Goal: Task Accomplishment & Management: Use online tool/utility

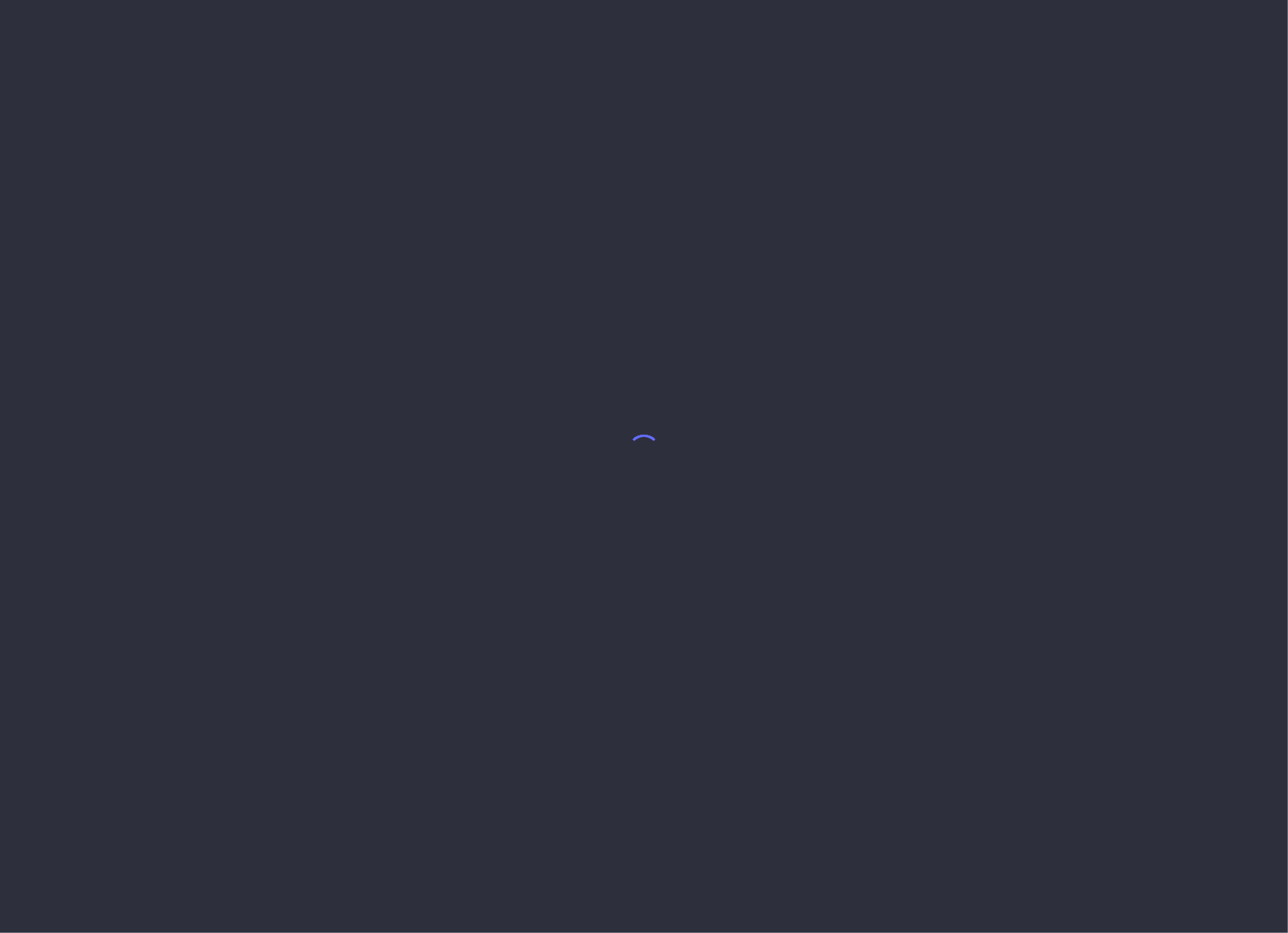
select select "7"
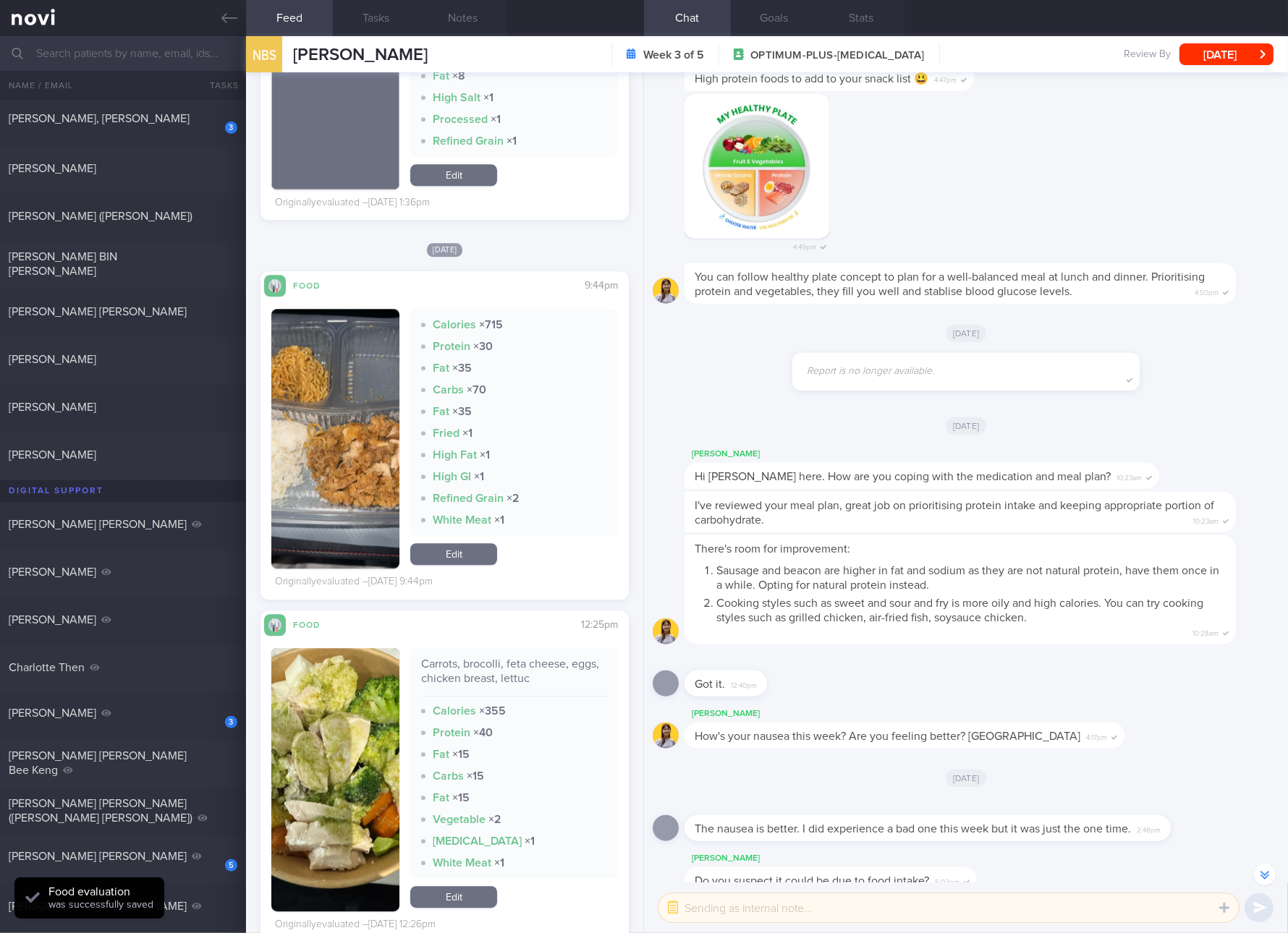
scroll to position [5696, 0]
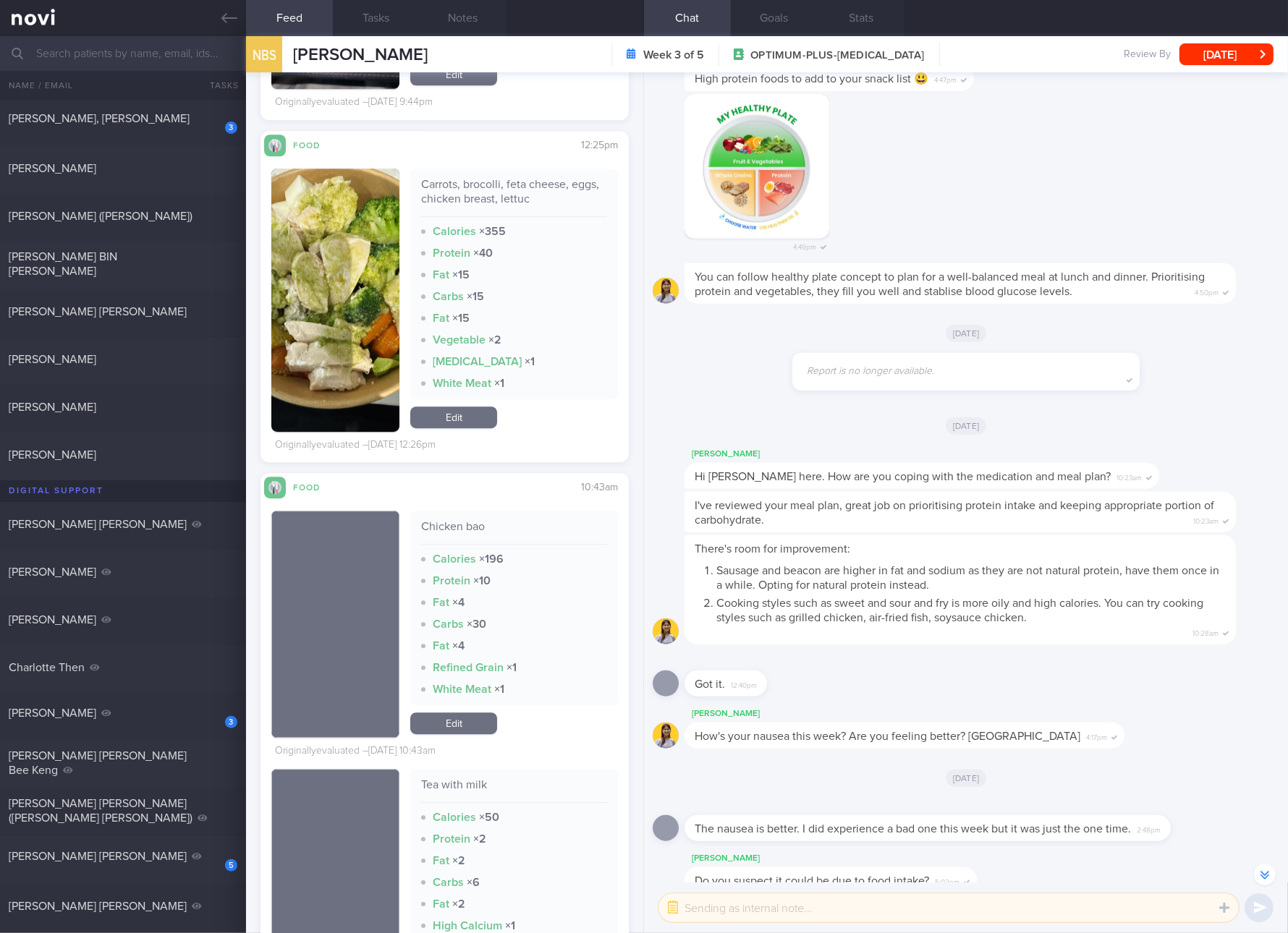
click at [457, 529] on div "Chicken bao" at bounding box center [514, 532] width 186 height 26
click at [463, 529] on div "Chicken bao" at bounding box center [514, 532] width 186 height 26
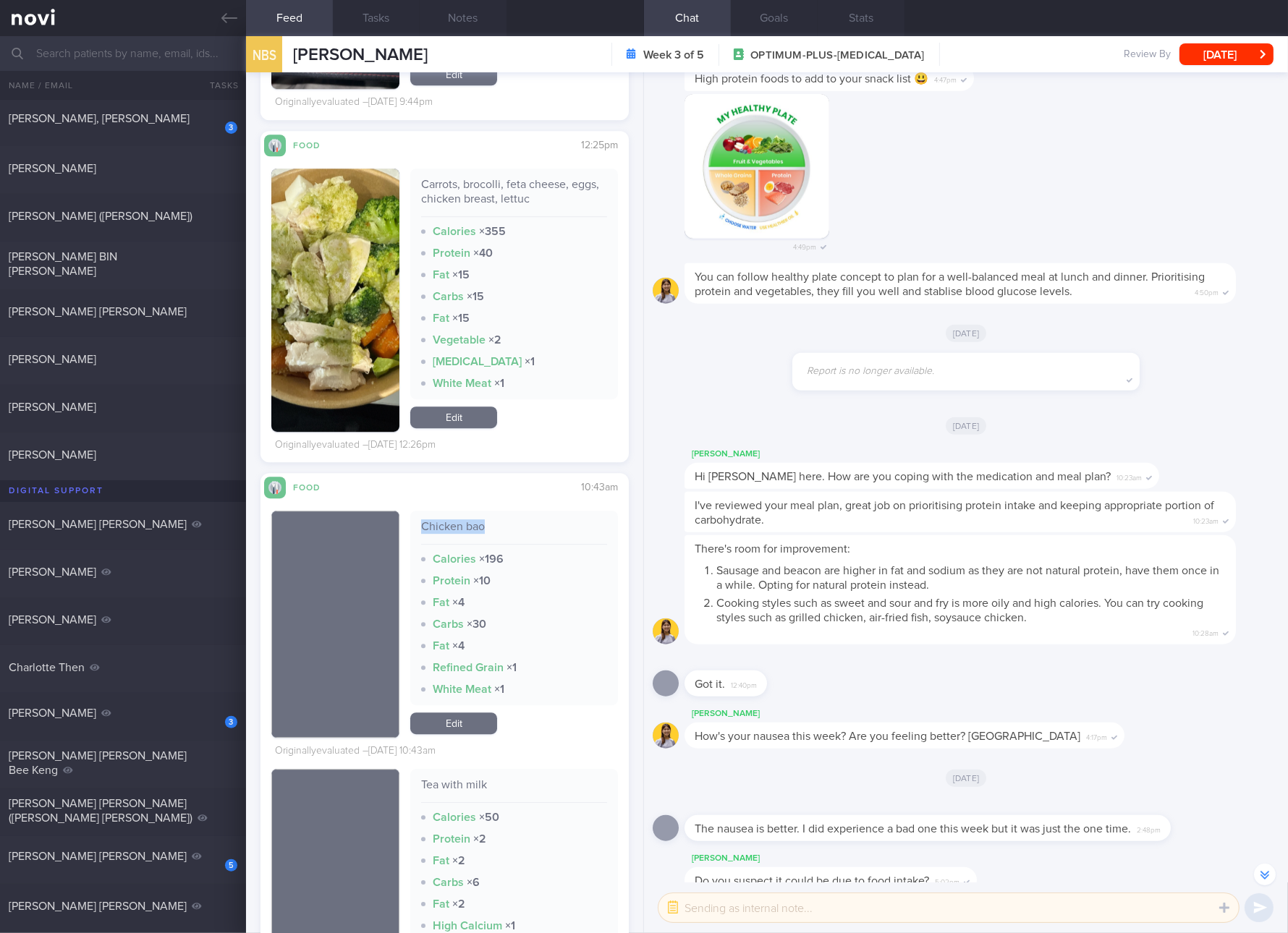
click at [463, 529] on div "Chicken bao" at bounding box center [514, 532] width 186 height 26
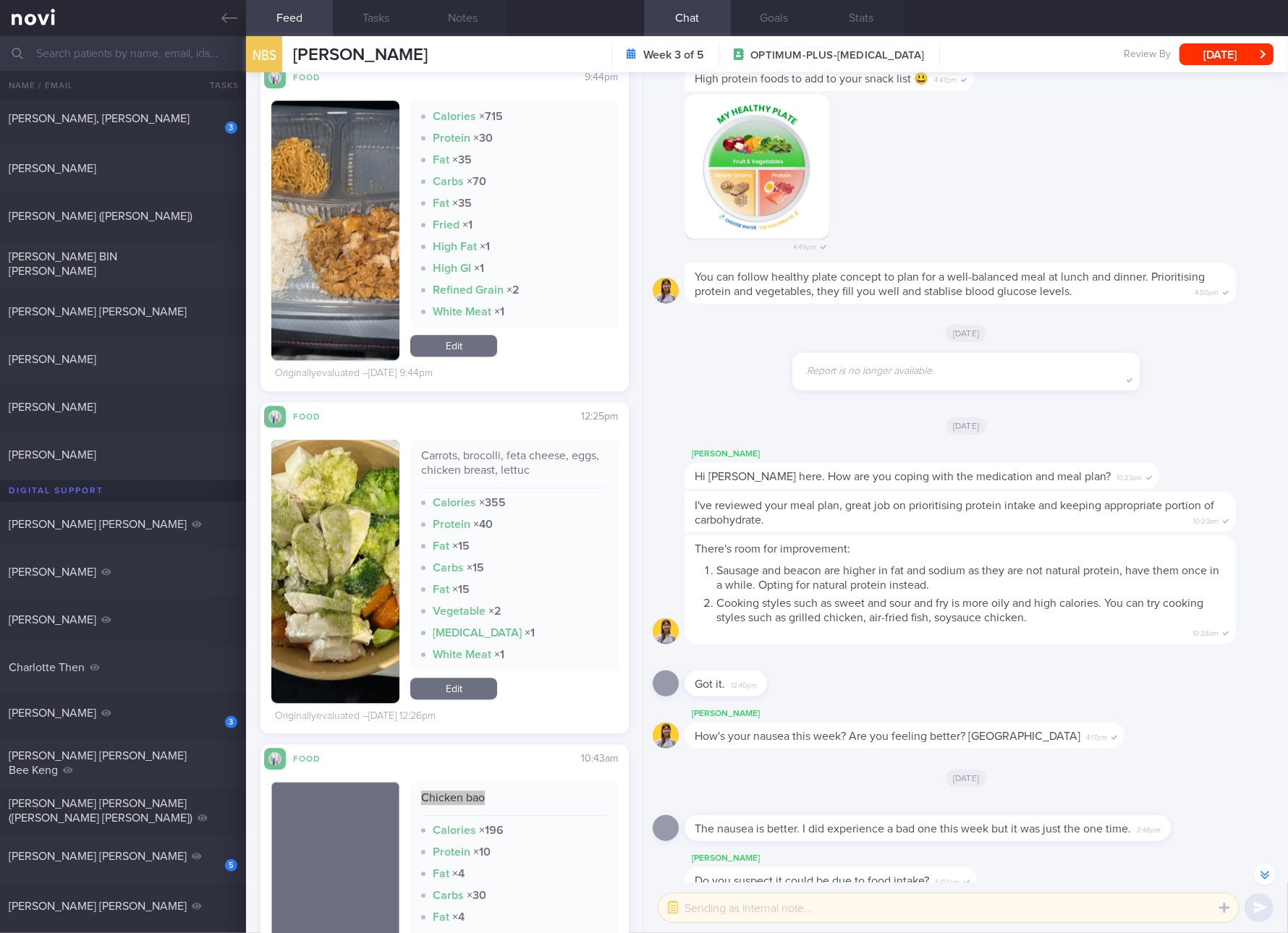
scroll to position [5153, 0]
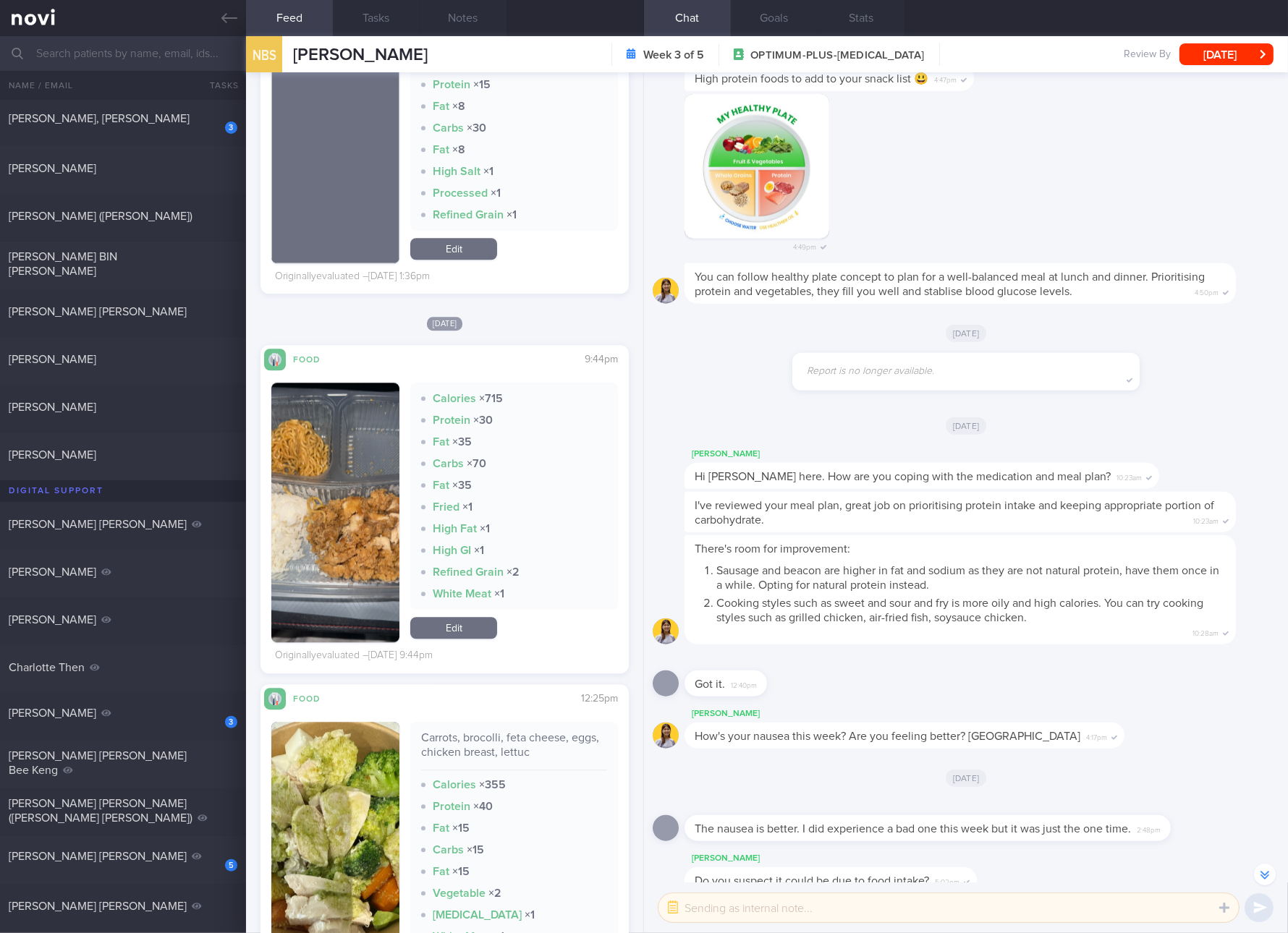
click at [474, 626] on link "Edit" at bounding box center [453, 628] width 87 height 22
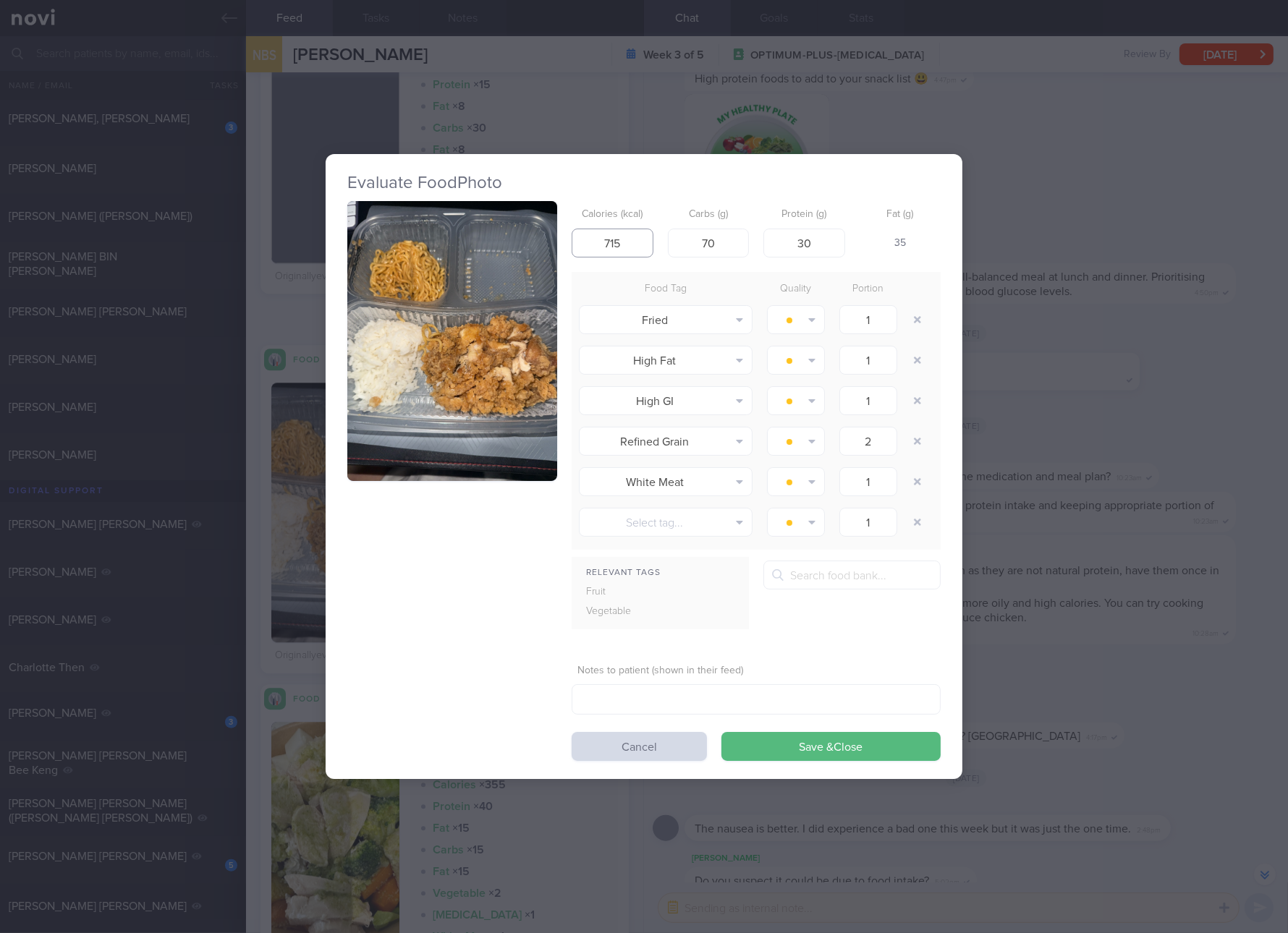
click at [617, 233] on input "715" at bounding box center [612, 242] width 82 height 29
type input "527"
type input "62"
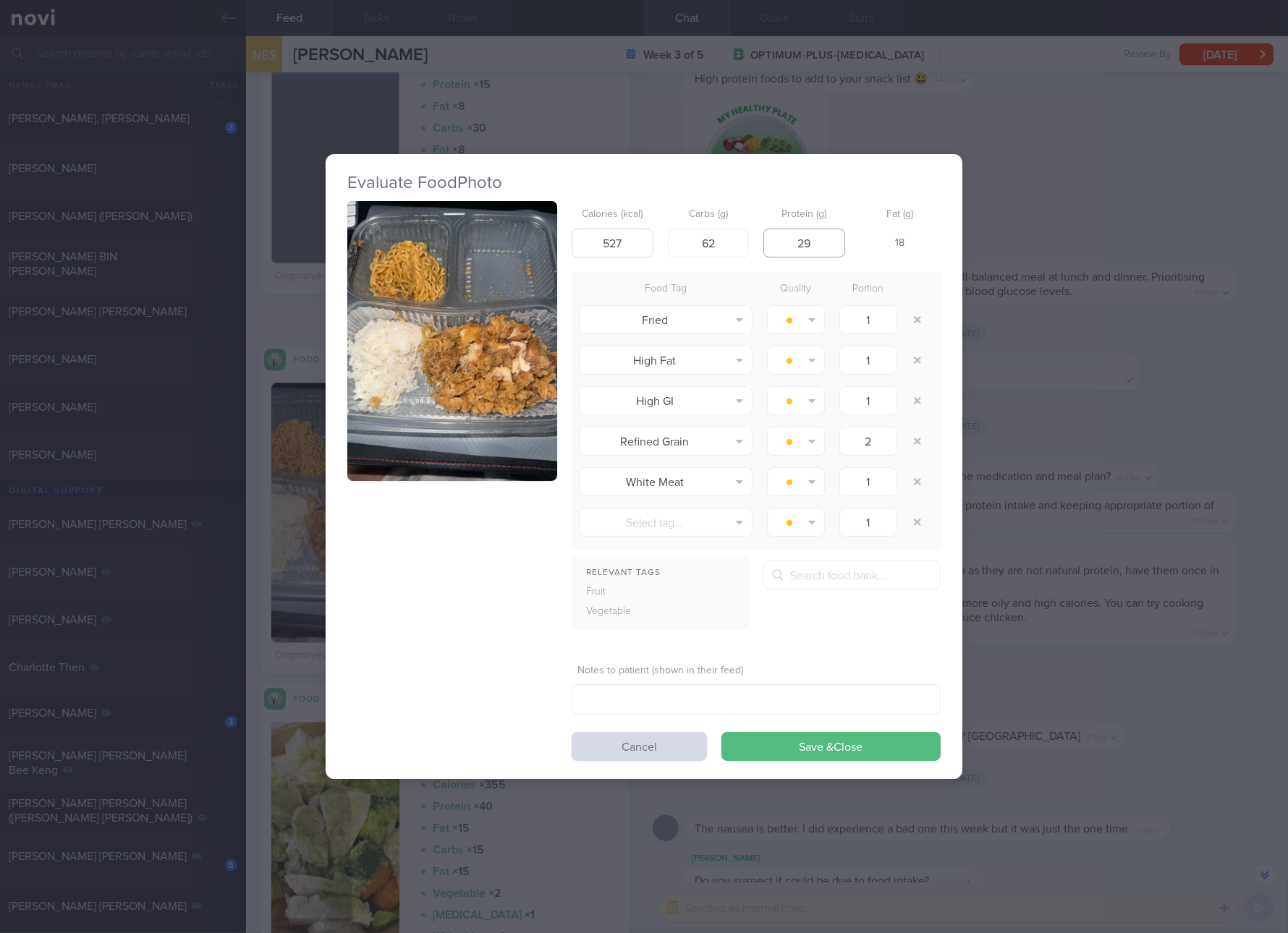
type input "29"
click at [721, 732] on button "Save & Close" at bounding box center [831, 746] width 219 height 29
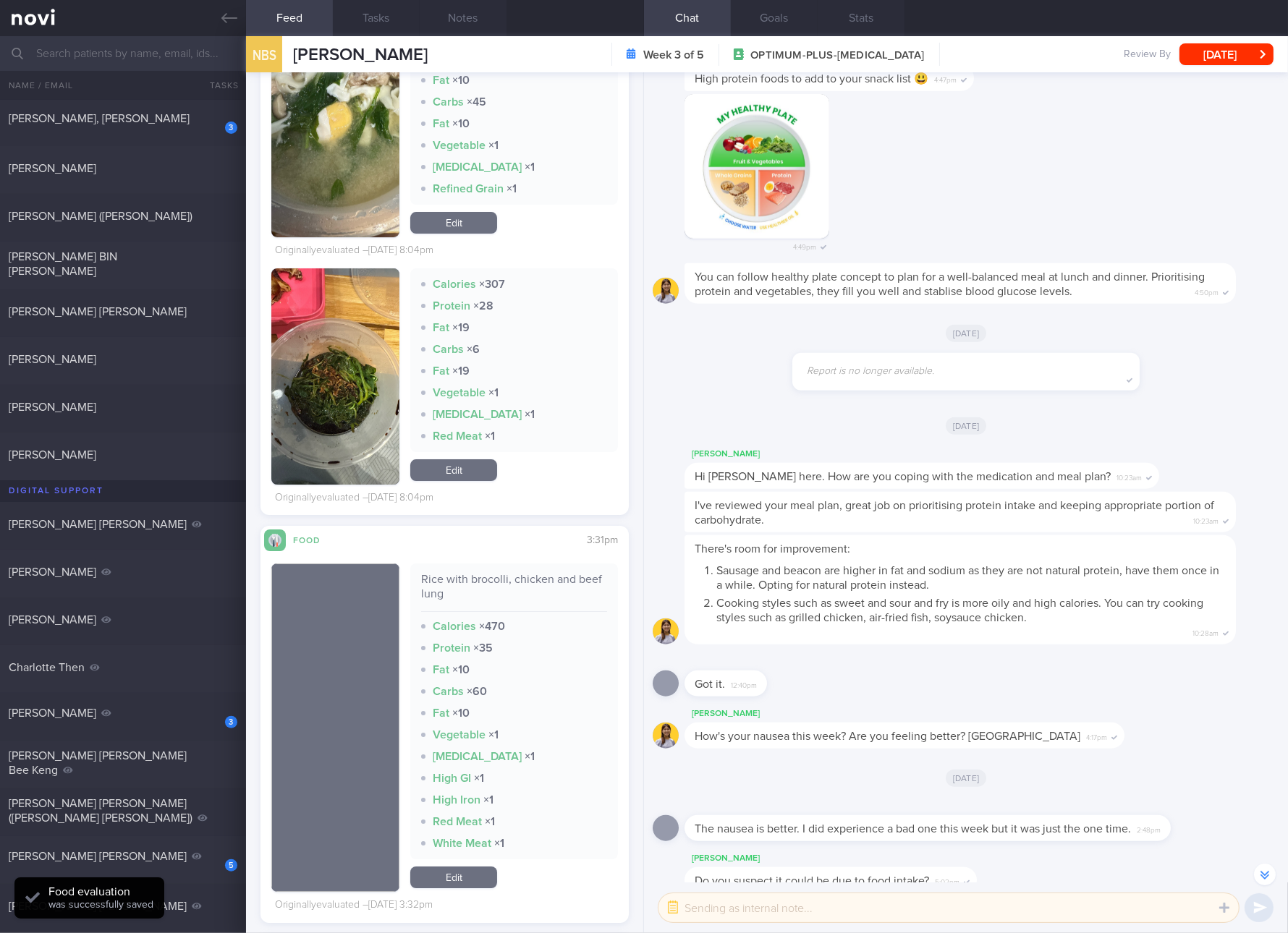
scroll to position [7052, 0]
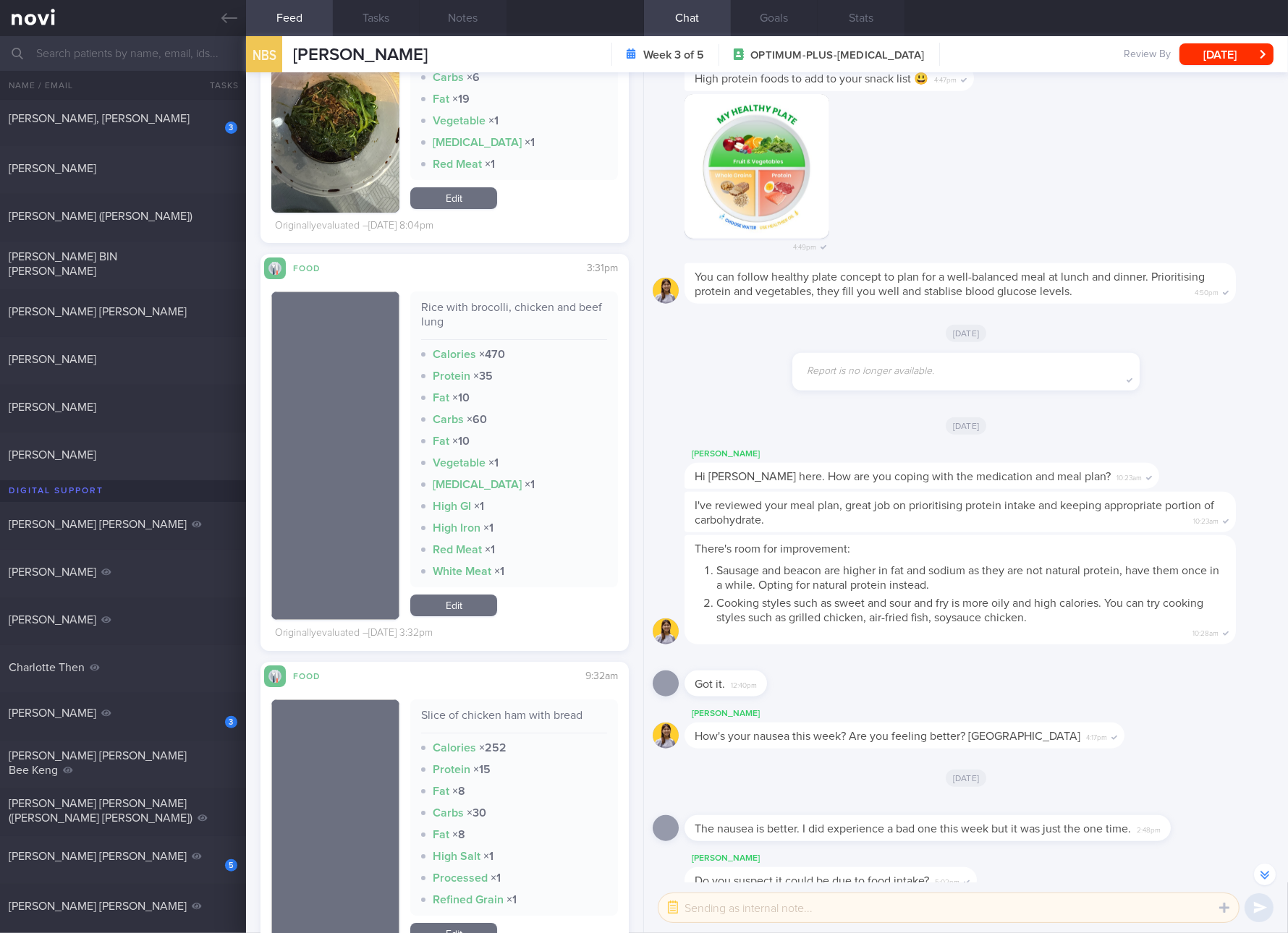
click at [505, 309] on div "Rice with brocolli, chicken and beef lung" at bounding box center [514, 320] width 186 height 40
copy div "Rice with brocolli, chicken and beef lung"
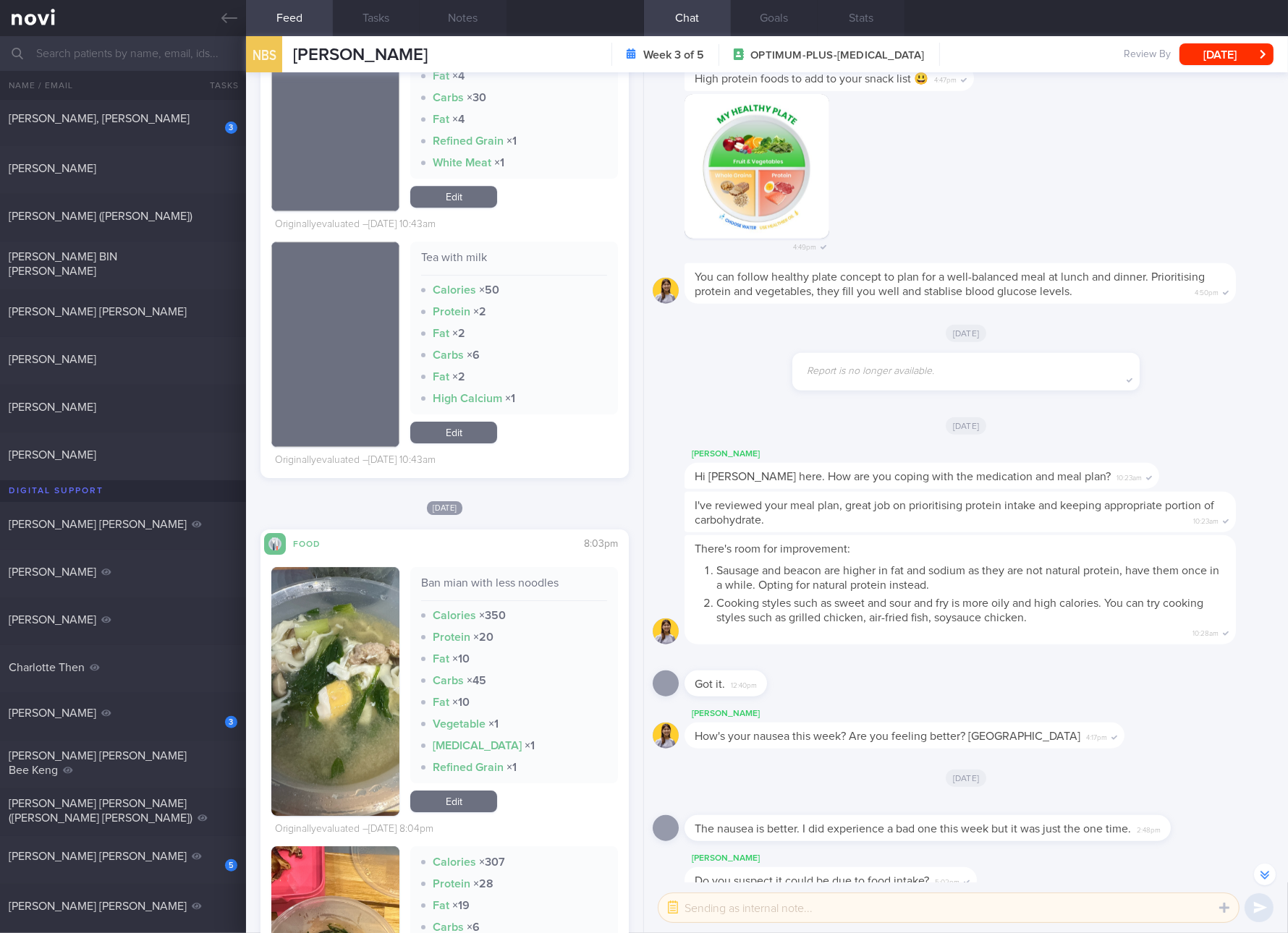
scroll to position [5967, 0]
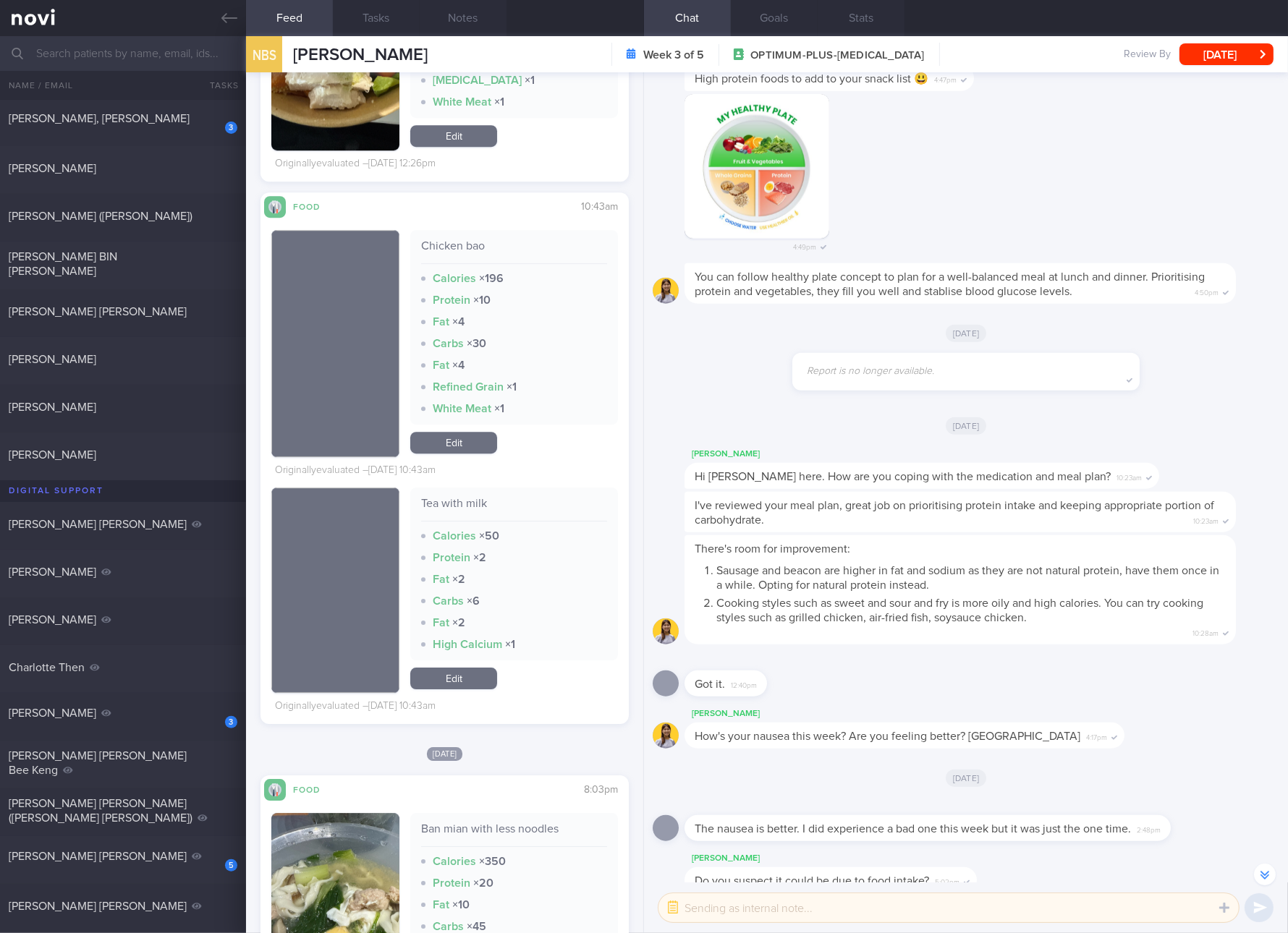
click at [473, 445] on link "Edit" at bounding box center [453, 443] width 87 height 22
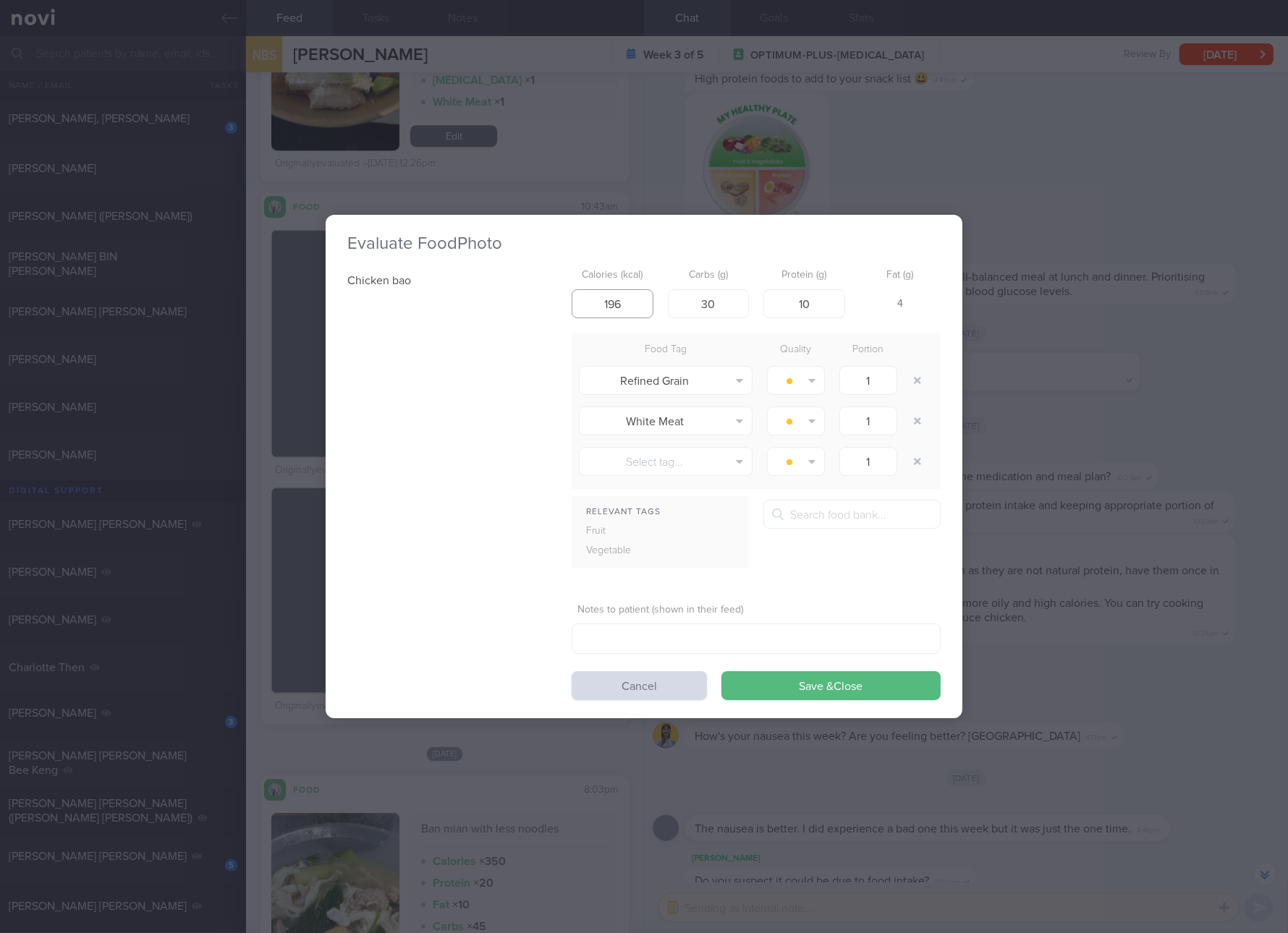
click at [624, 303] on input "196" at bounding box center [612, 304] width 82 height 29
type input "165"
type input "26"
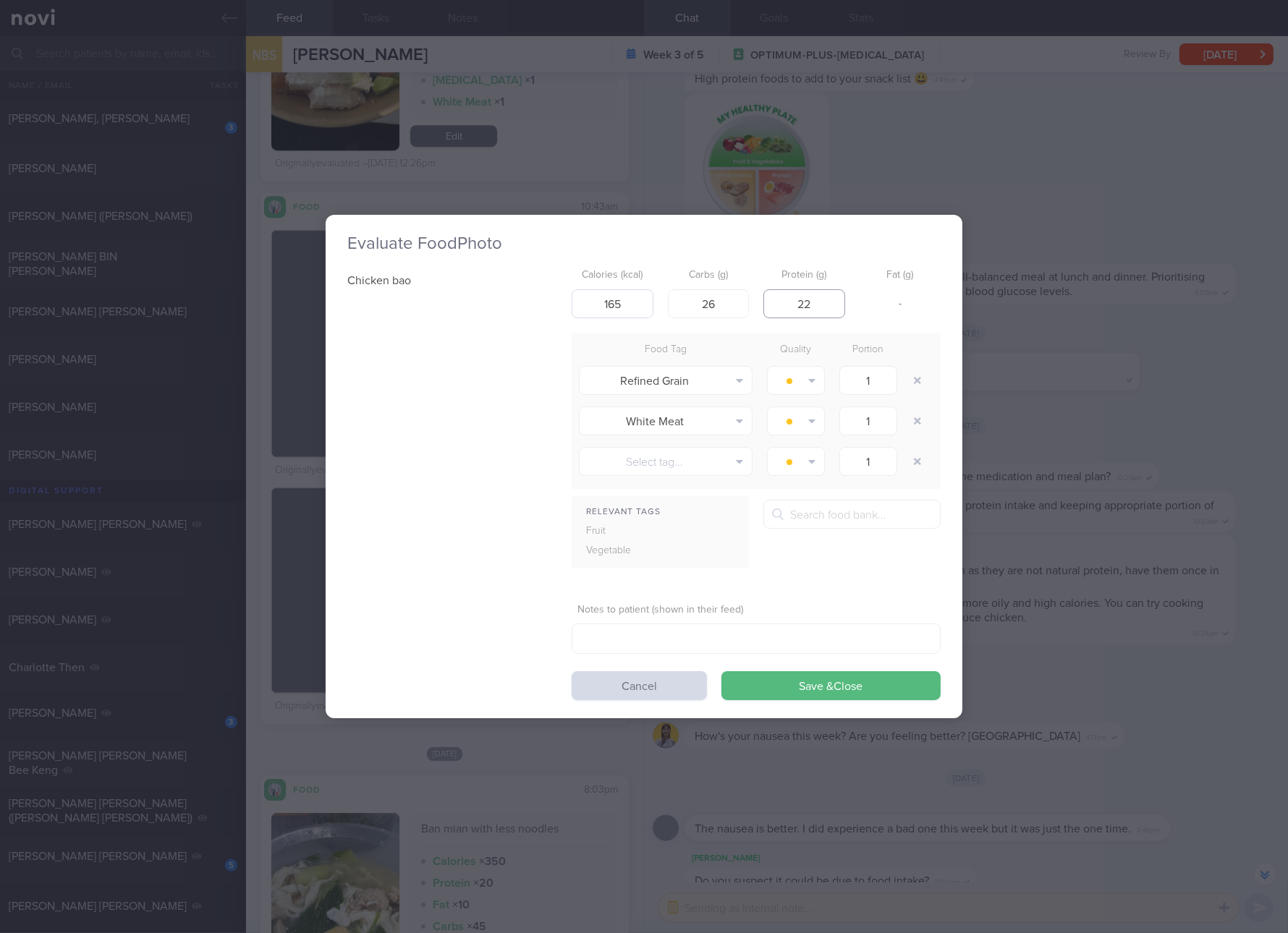
type input "2"
type input "8"
click button "Save & Close" at bounding box center [831, 686] width 219 height 29
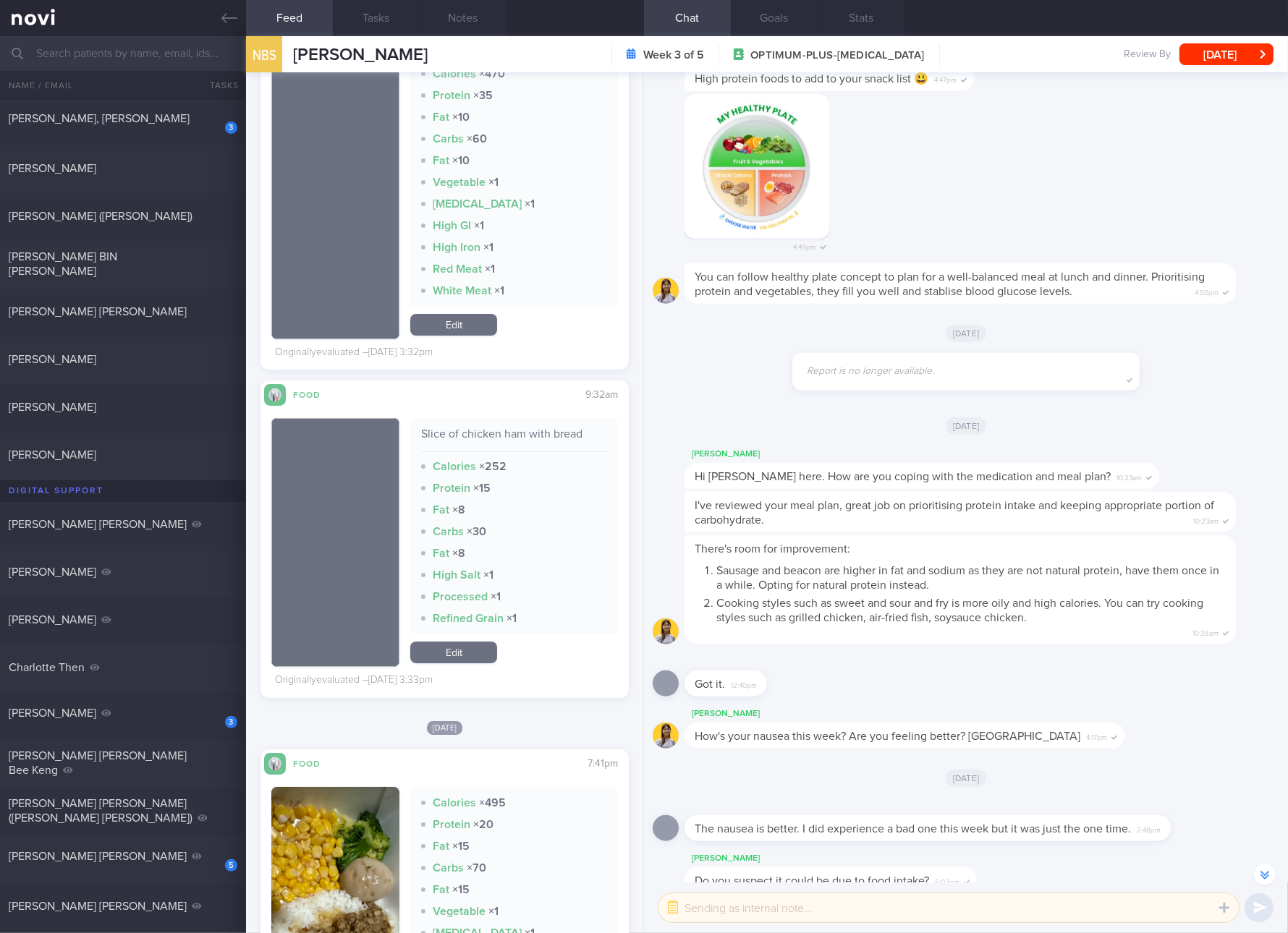
scroll to position [7595, 0]
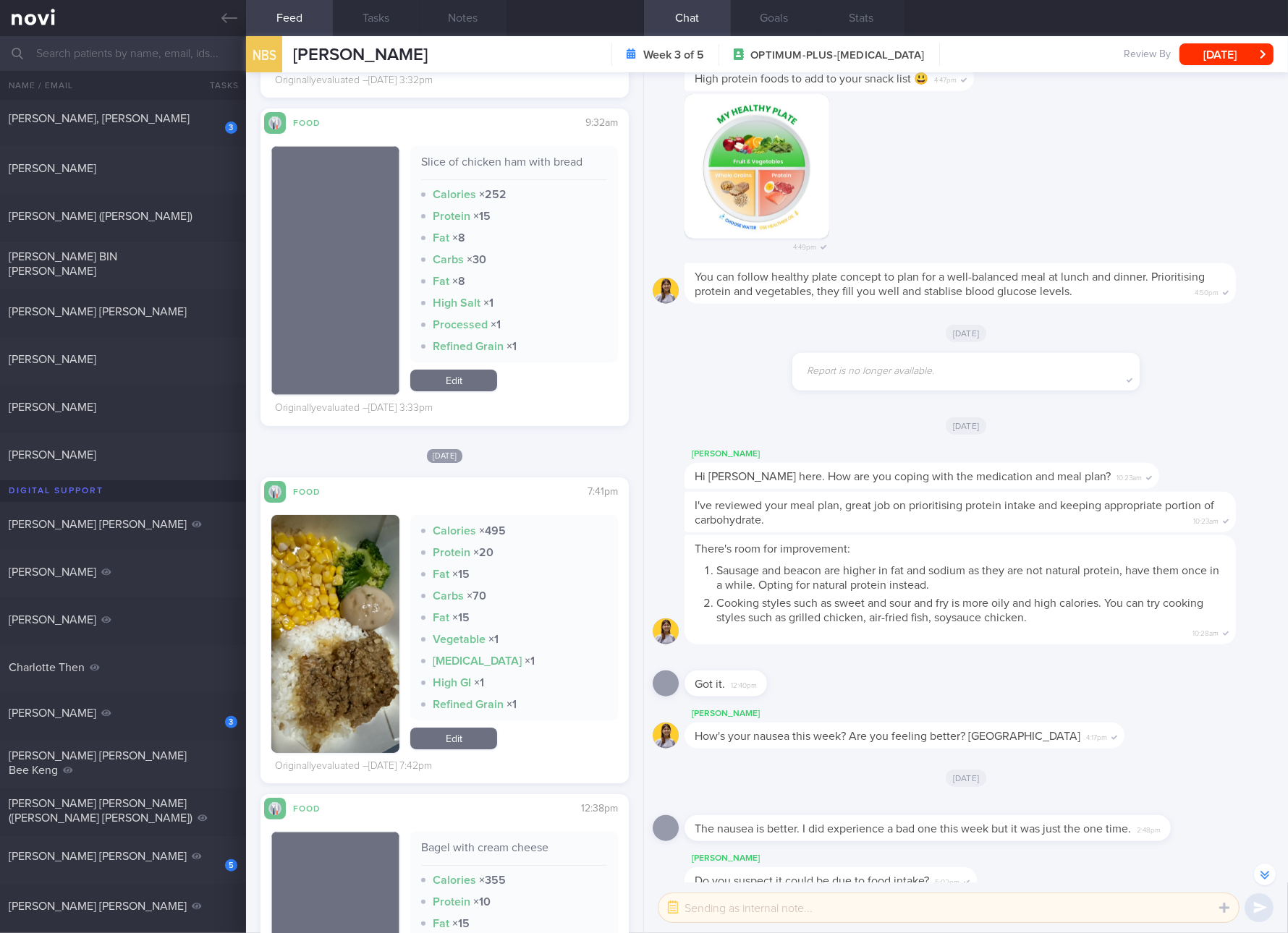
drag, startPoint x: 345, startPoint y: 599, endPoint x: 352, endPoint y: 593, distance: 9.2
click at [345, 599] on button "button" at bounding box center [335, 634] width 128 height 238
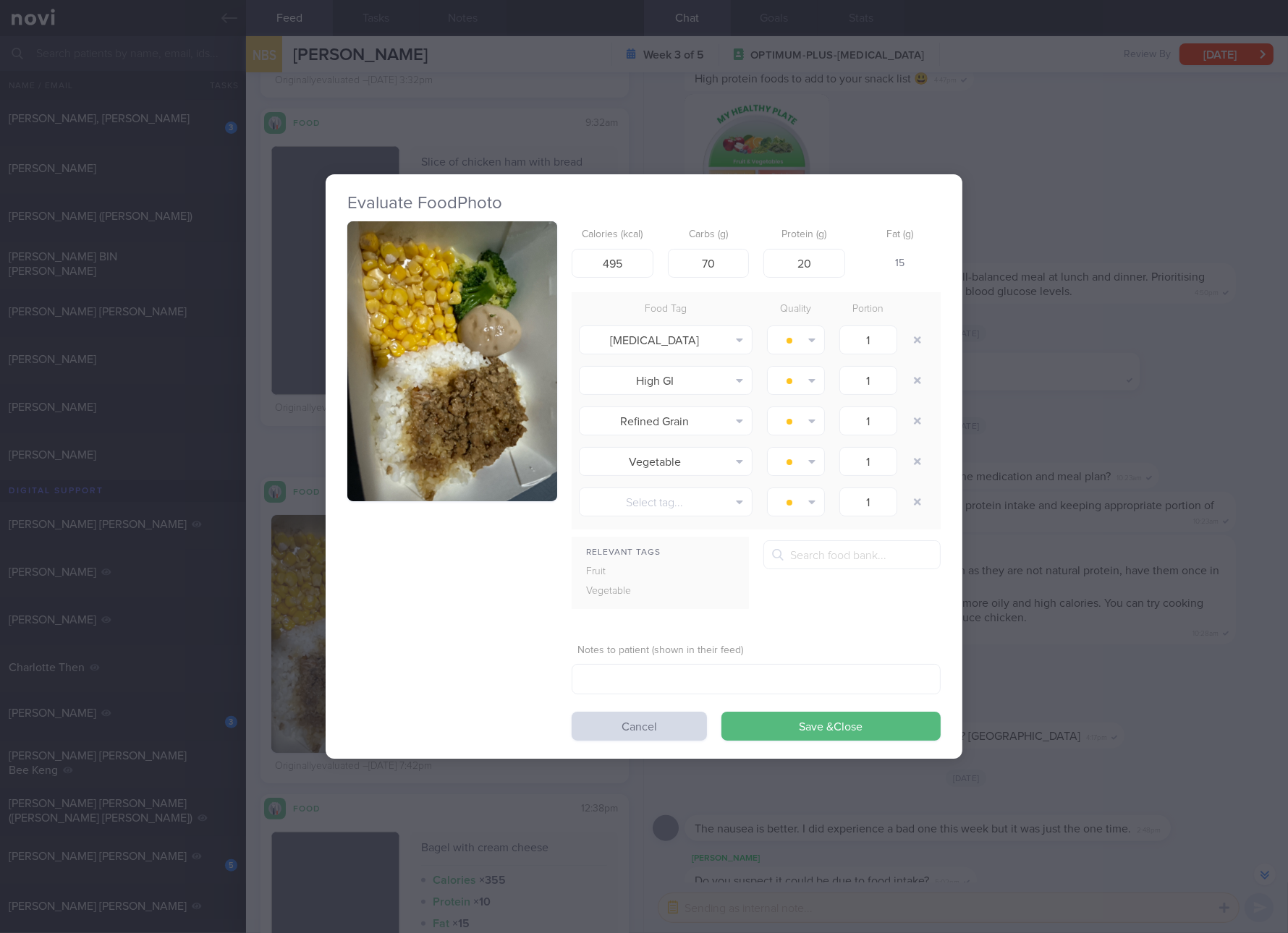
click at [442, 373] on button "button" at bounding box center [452, 361] width 210 height 280
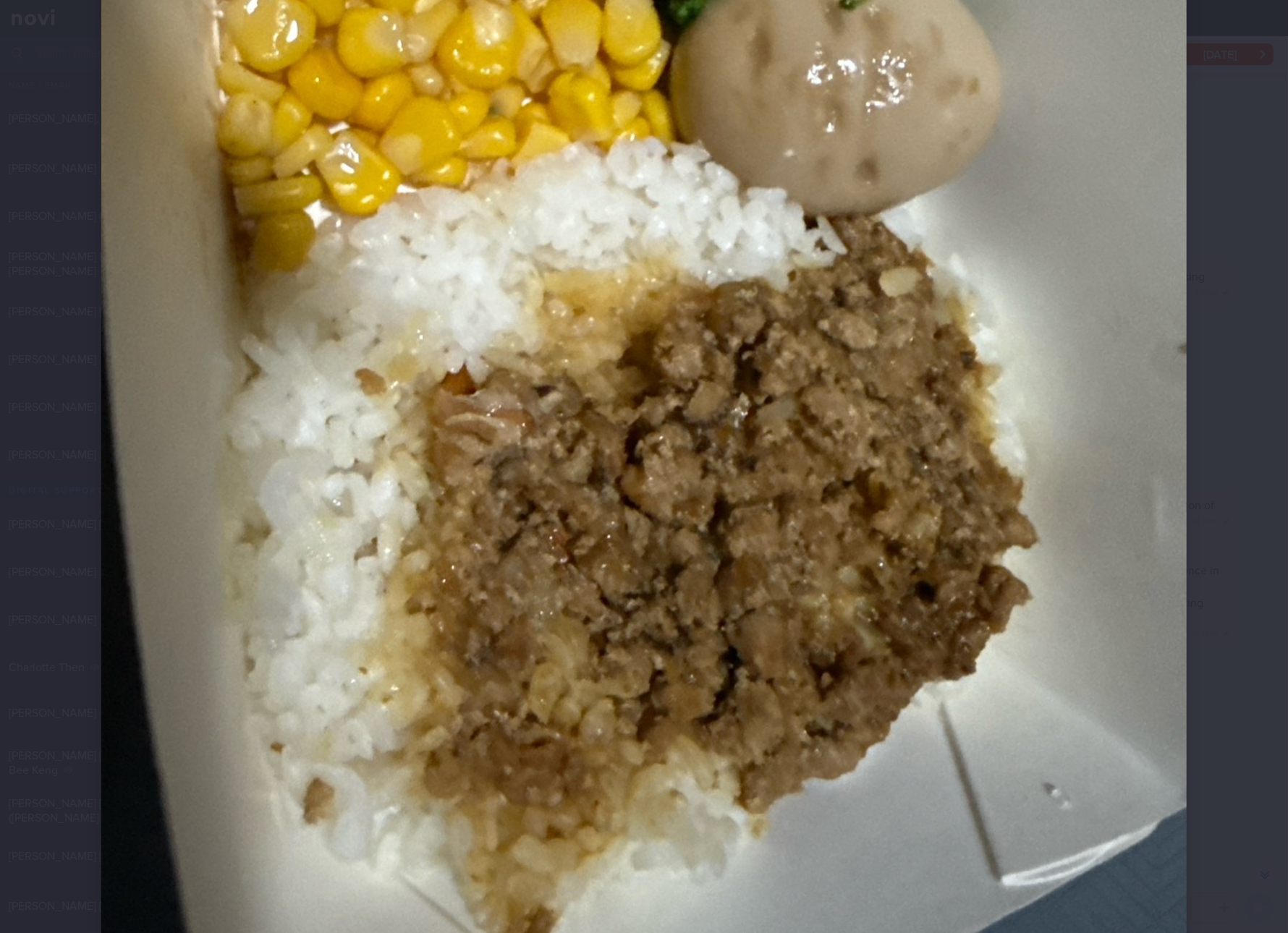
scroll to position [270, 0]
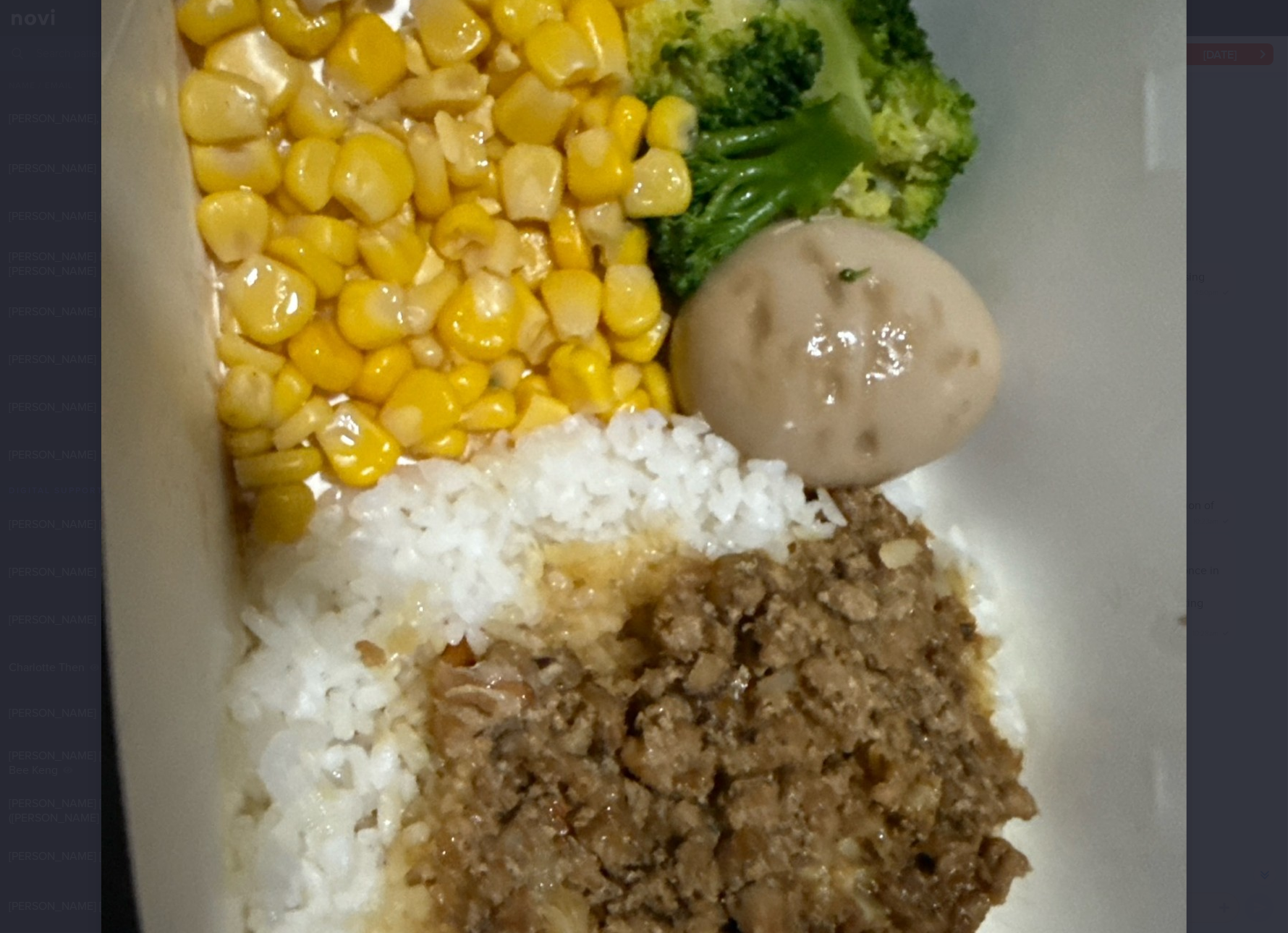
click at [1037, 615] on img at bounding box center [644, 510] width 1085 height 1447
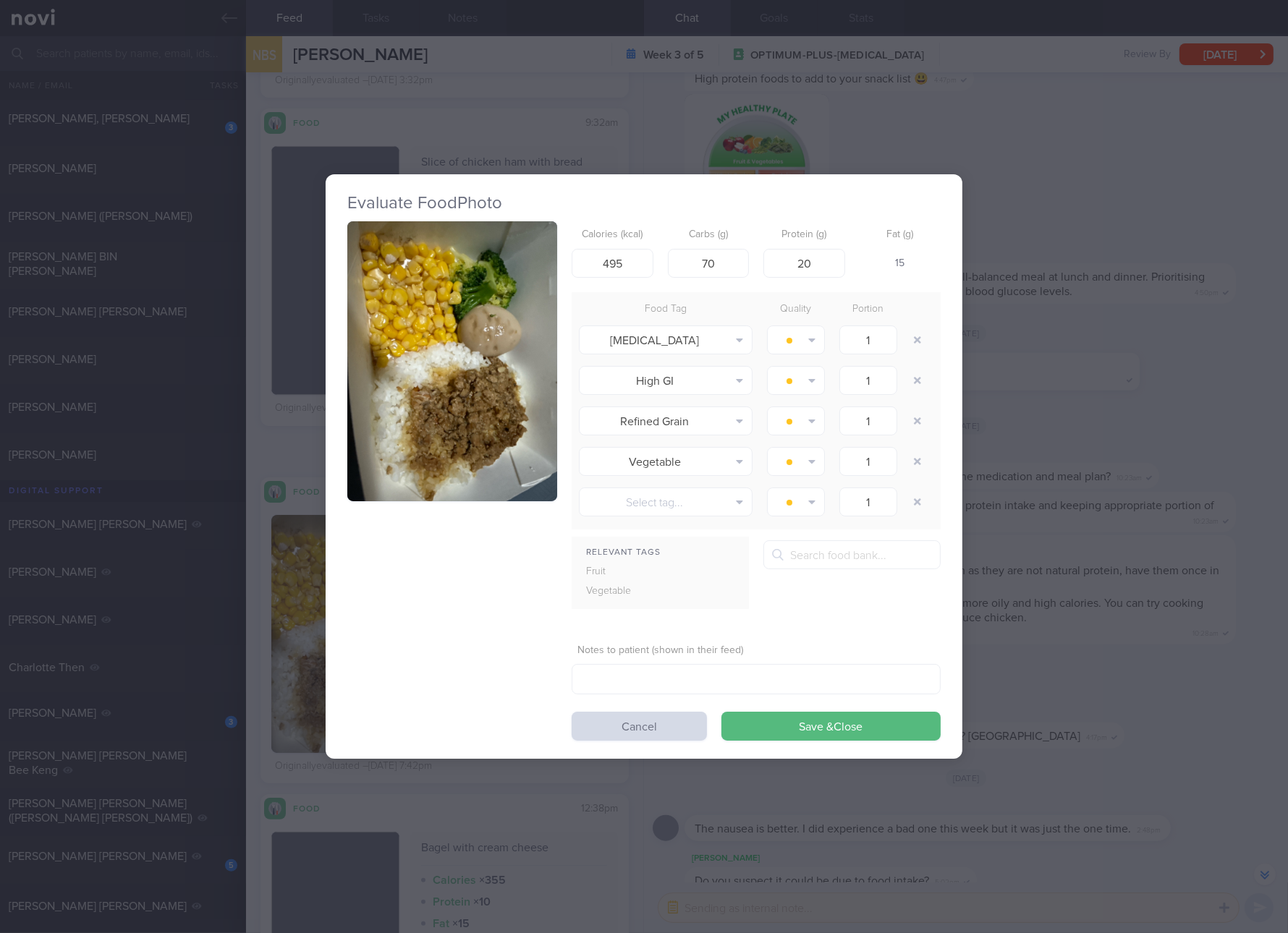
click at [1054, 441] on div "Evaluate Food Photo Calories (kcal) 495 Carbs (g) 70 Protein (g) 20 Fat (g) 15 …" at bounding box center [644, 466] width 1288 height 933
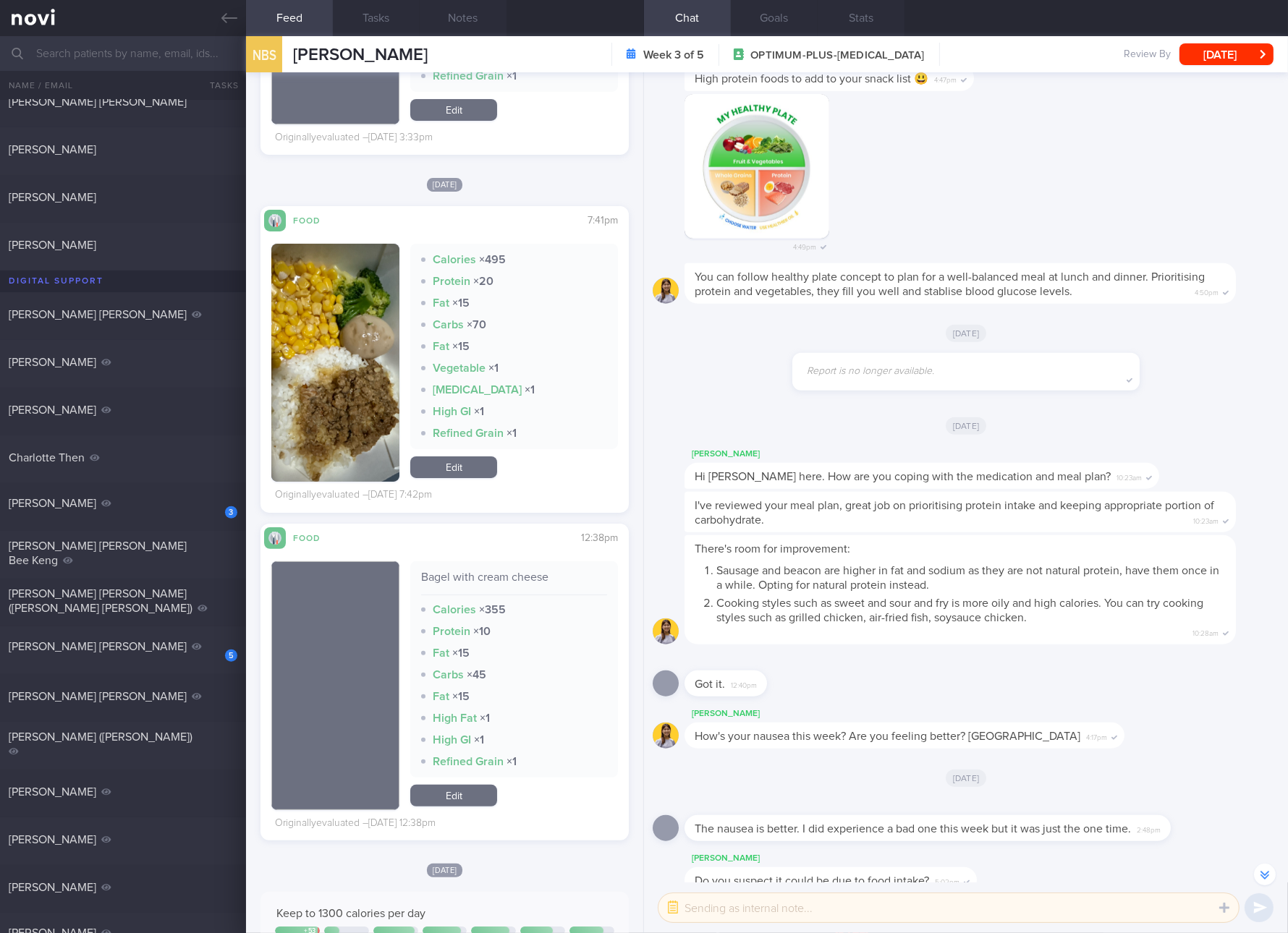
scroll to position [1070, 0]
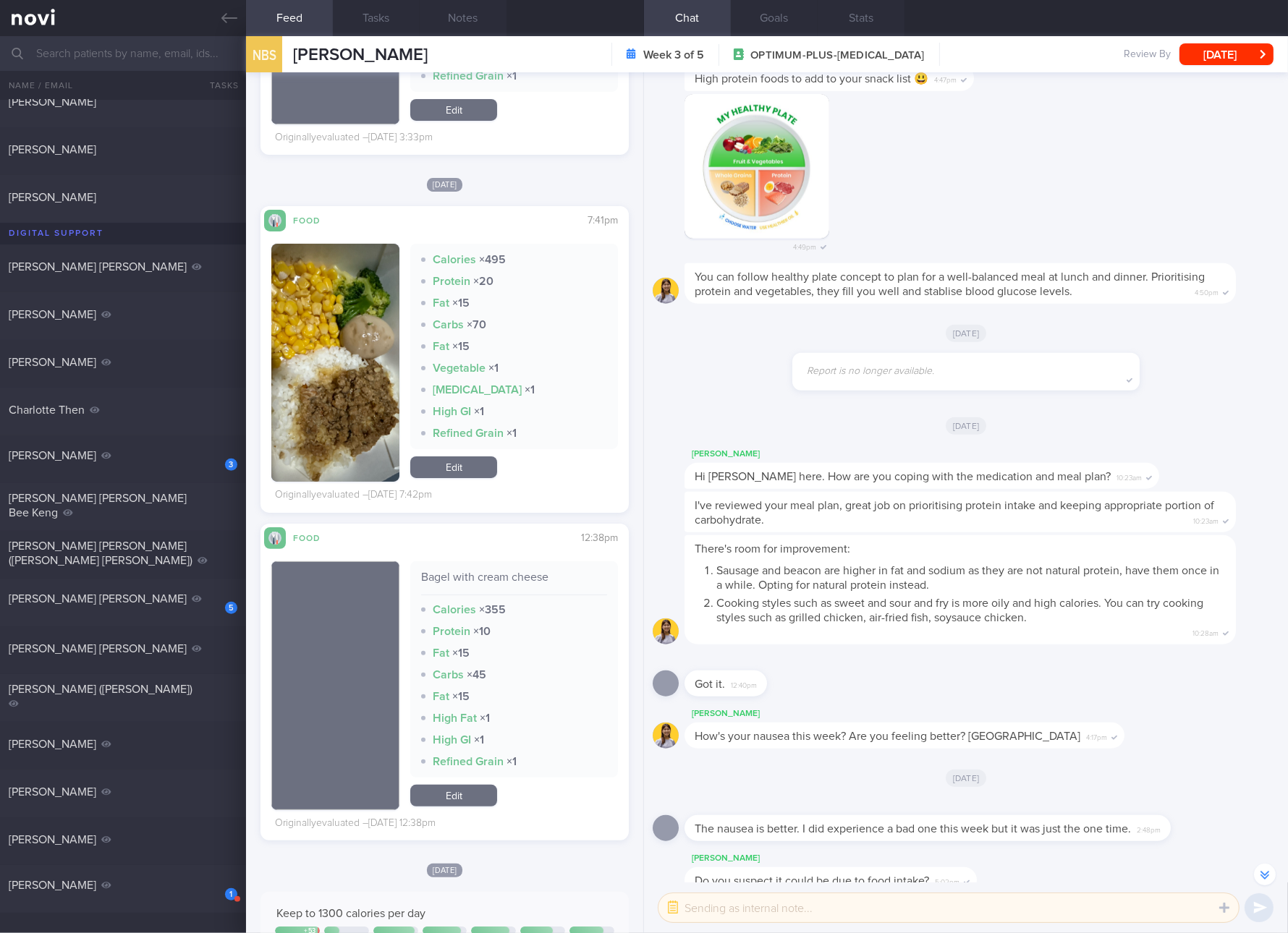
click at [475, 471] on link "Edit" at bounding box center [453, 467] width 87 height 22
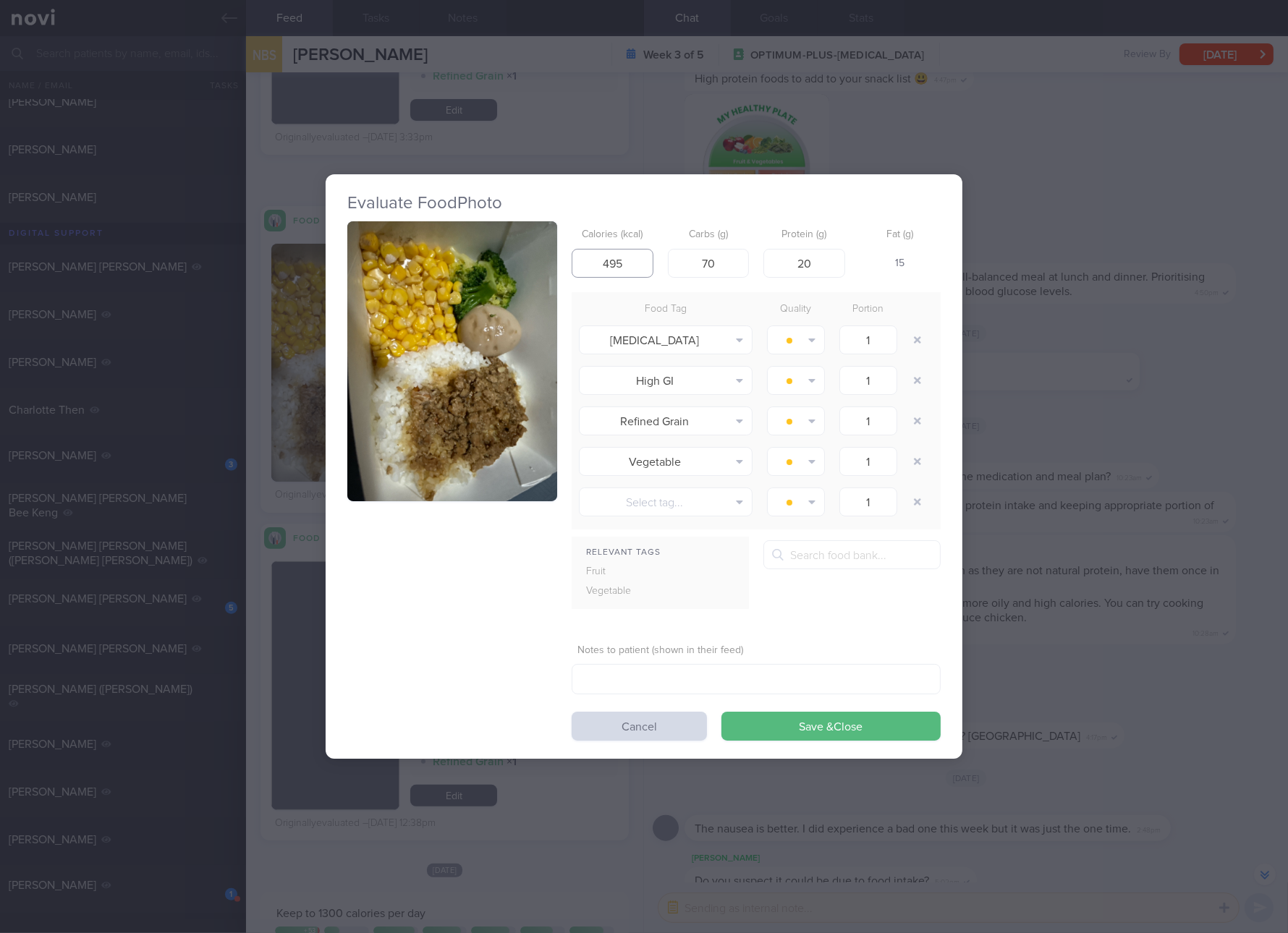
click at [638, 266] on input "495" at bounding box center [612, 263] width 82 height 29
type input "484"
type input "47"
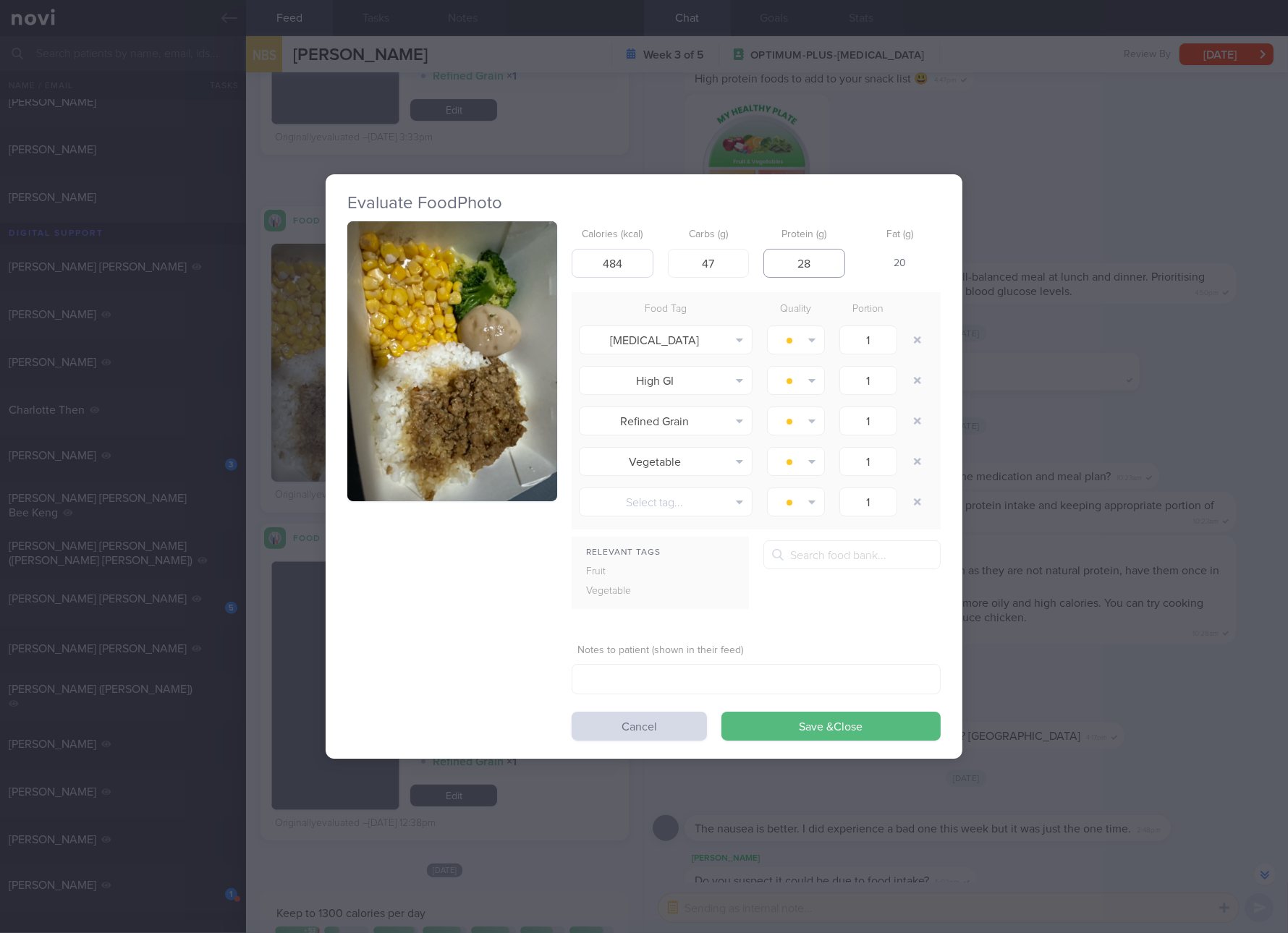
type input "28"
click at [721, 712] on button "Save & Close" at bounding box center [831, 726] width 219 height 29
